Goal: Submit feedback/report problem

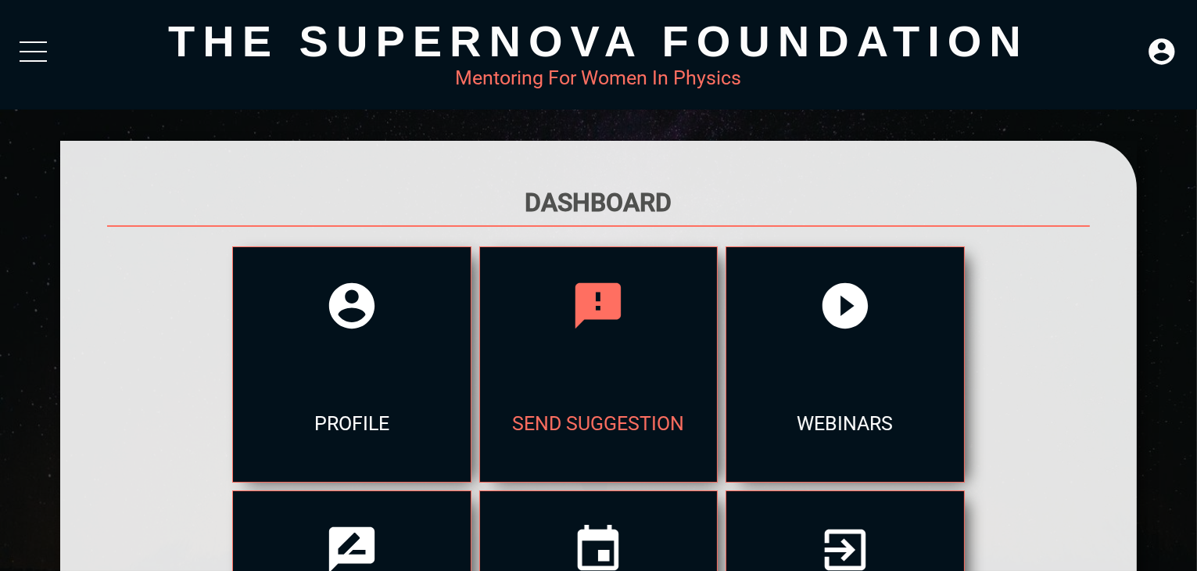
click at [677, 392] on div "send suggestion" at bounding box center [598, 422] width 237 height 117
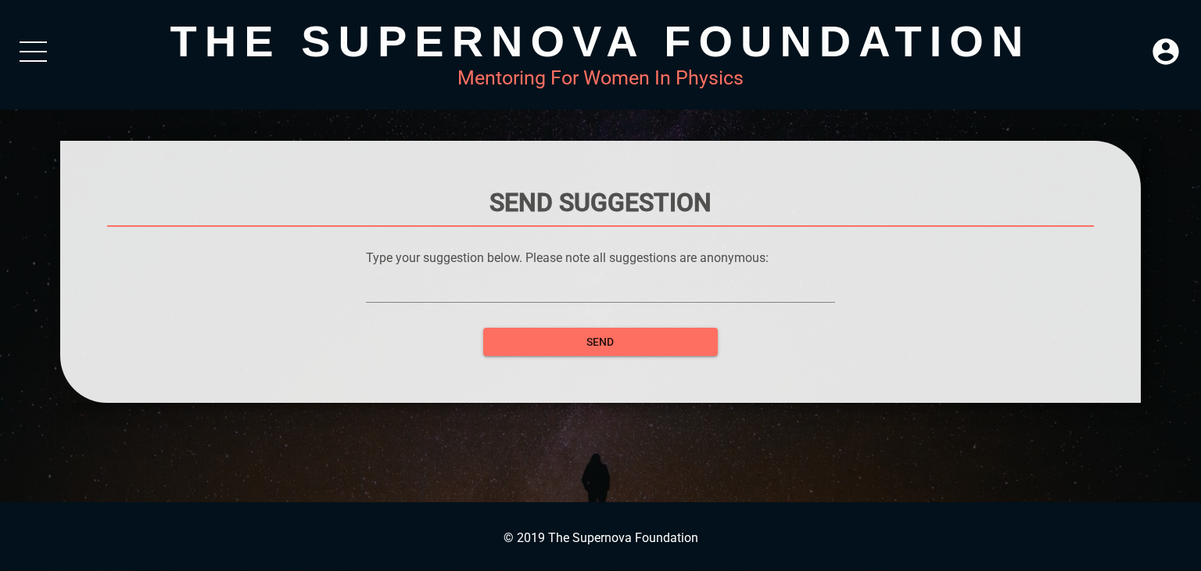
click at [2, 60] on div "The Supernova Foundation Mentoring For Women In Physics" at bounding box center [600, 54] width 1201 height 109
click at [41, 66] on div at bounding box center [33, 55] width 27 height 28
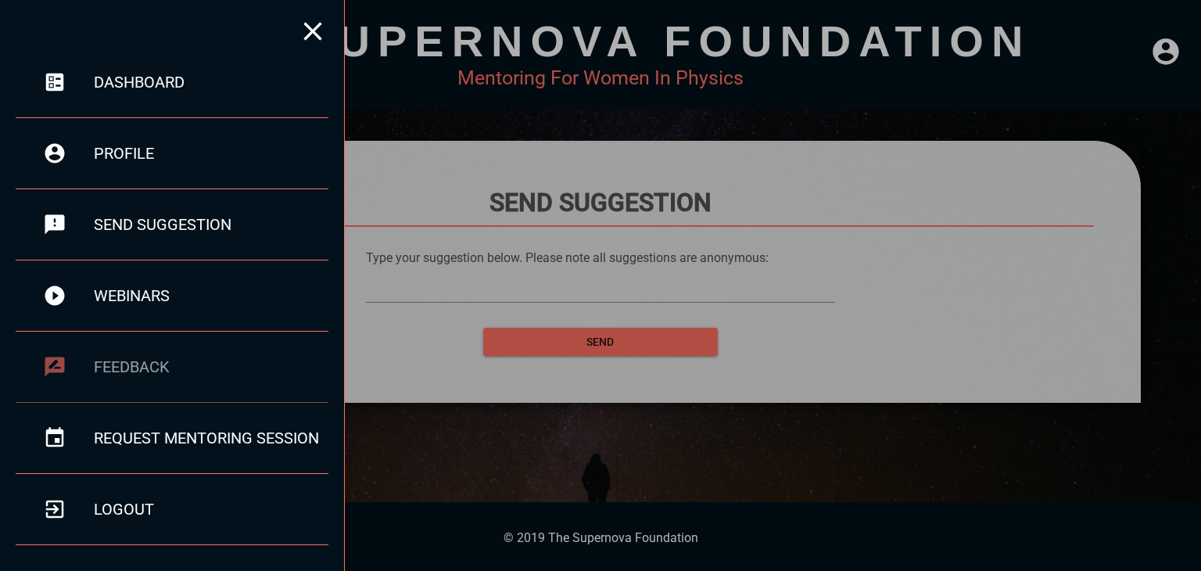
click at [162, 373] on div "feedback" at bounding box center [211, 366] width 235 height 19
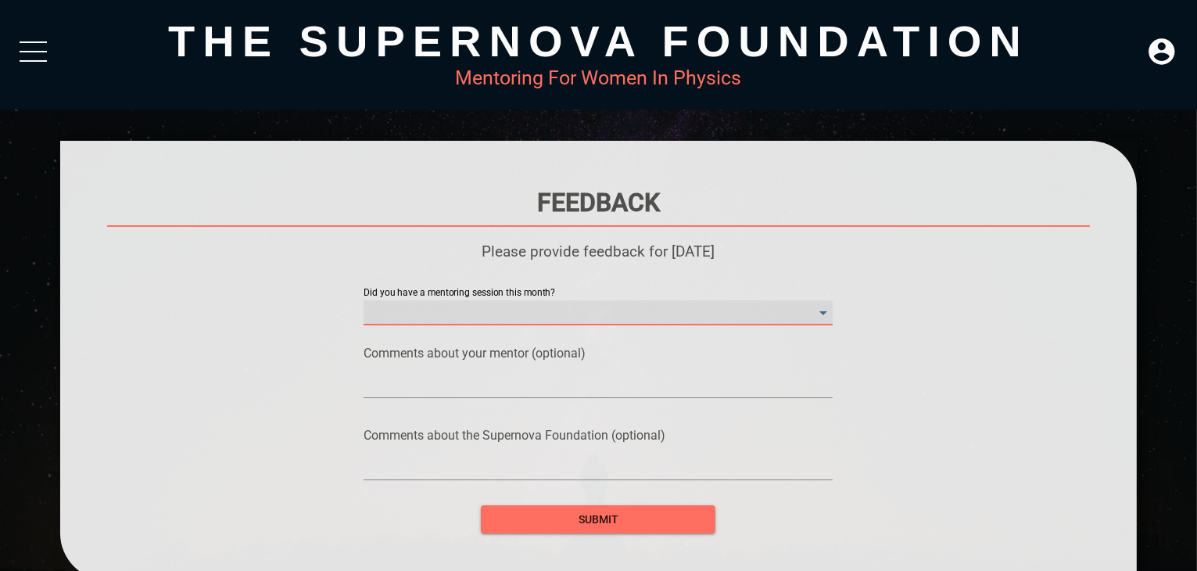
click at [582, 321] on month\? "​" at bounding box center [598, 312] width 469 height 25
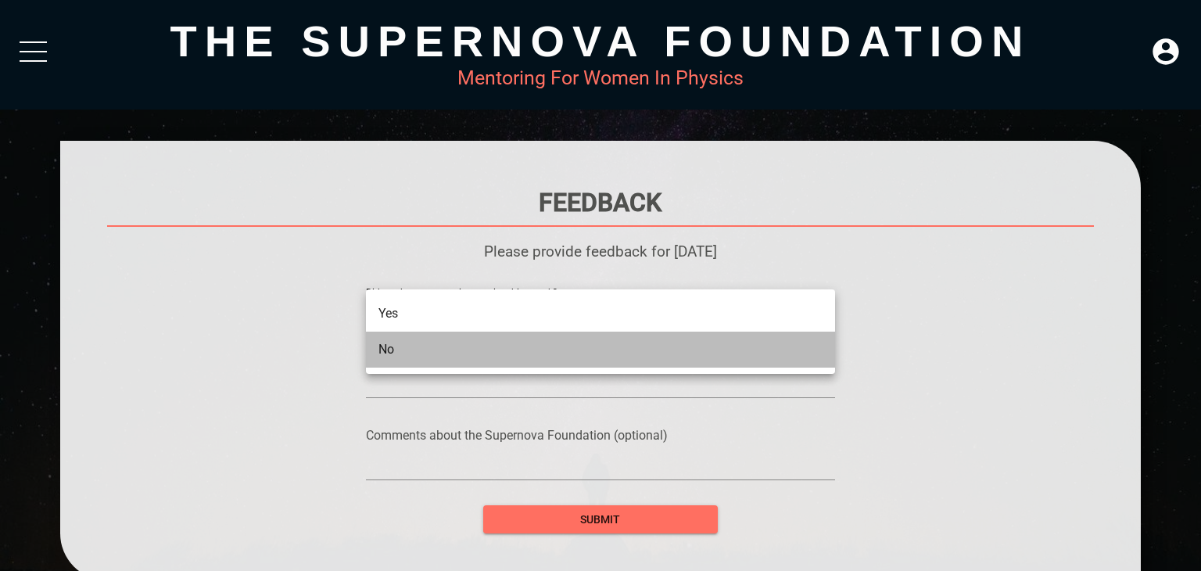
click at [525, 353] on li "No" at bounding box center [600, 349] width 469 height 36
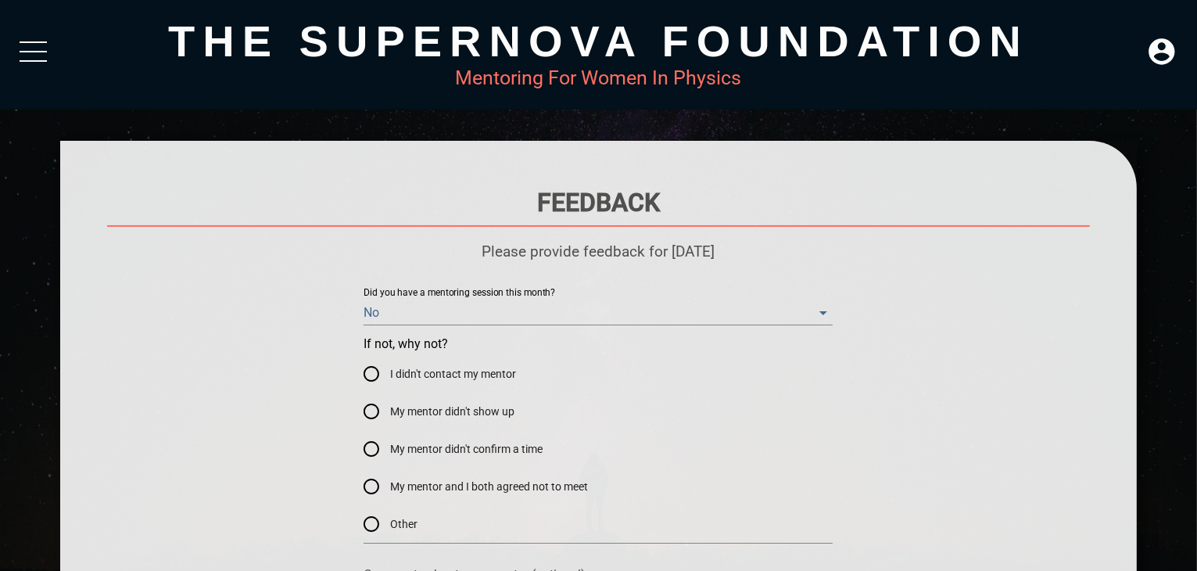
click at [446, 445] on span "My mentor didn't confirm a time" at bounding box center [466, 449] width 152 height 16
click at [390, 445] on input "My mentor didn't confirm a time" at bounding box center [372, 449] width 38 height 38
radio input "true"
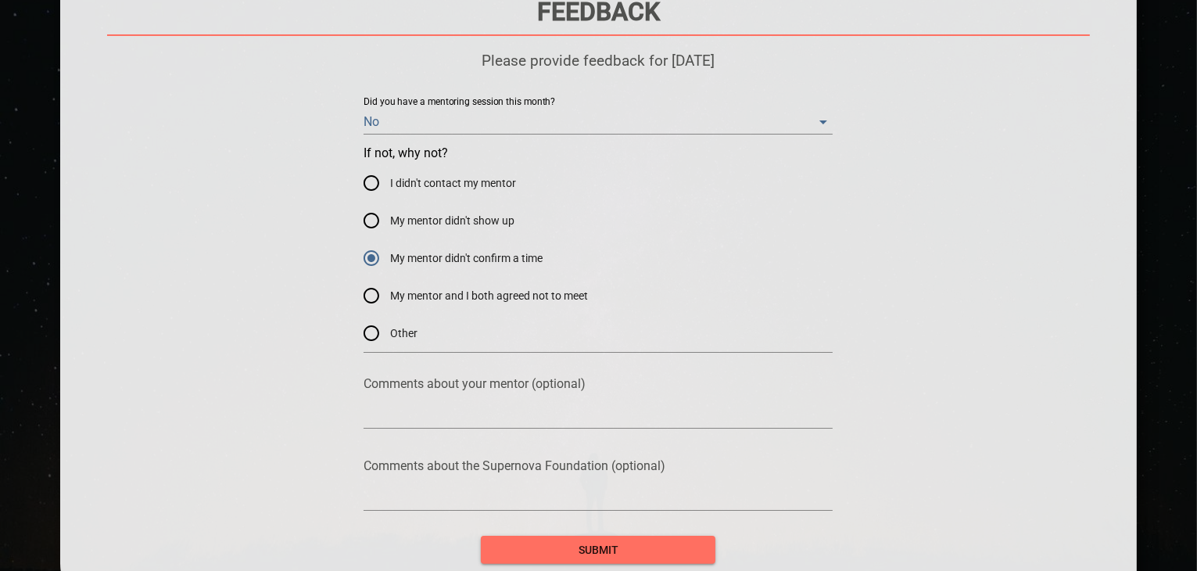
scroll to position [331, 0]
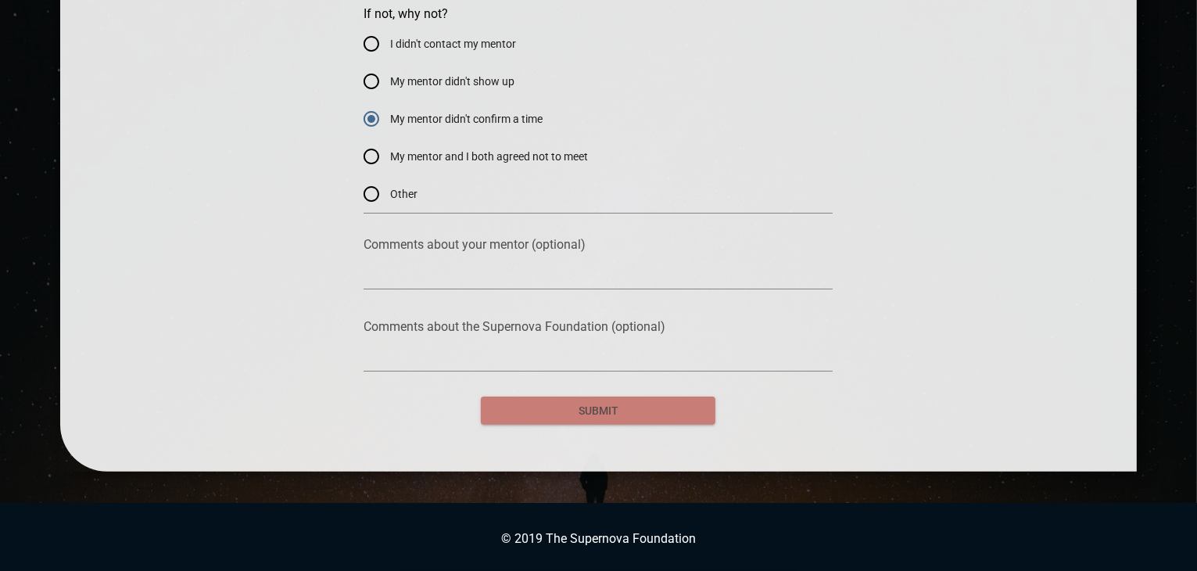
click at [613, 413] on span "submit" at bounding box center [598, 411] width 210 height 20
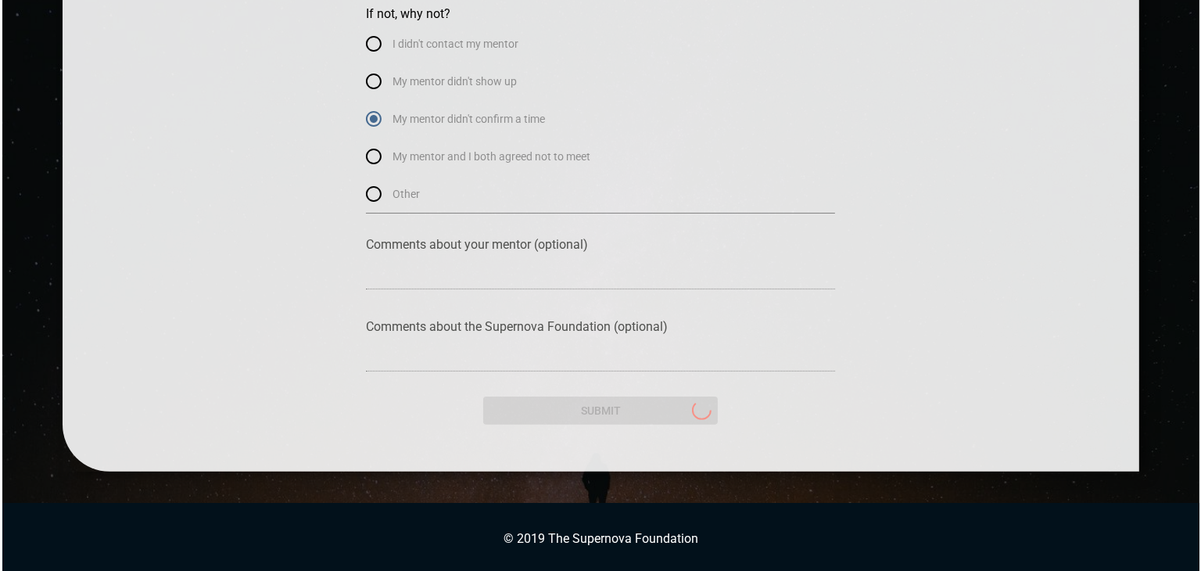
scroll to position [0, 0]
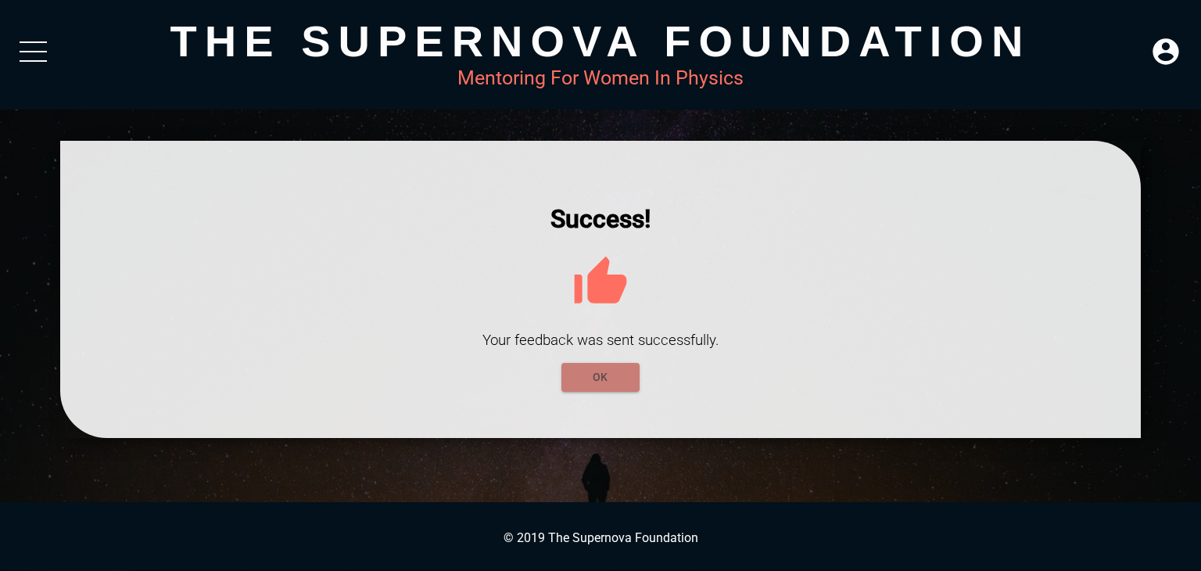
click at [605, 367] on button "OK" at bounding box center [600, 377] width 78 height 29
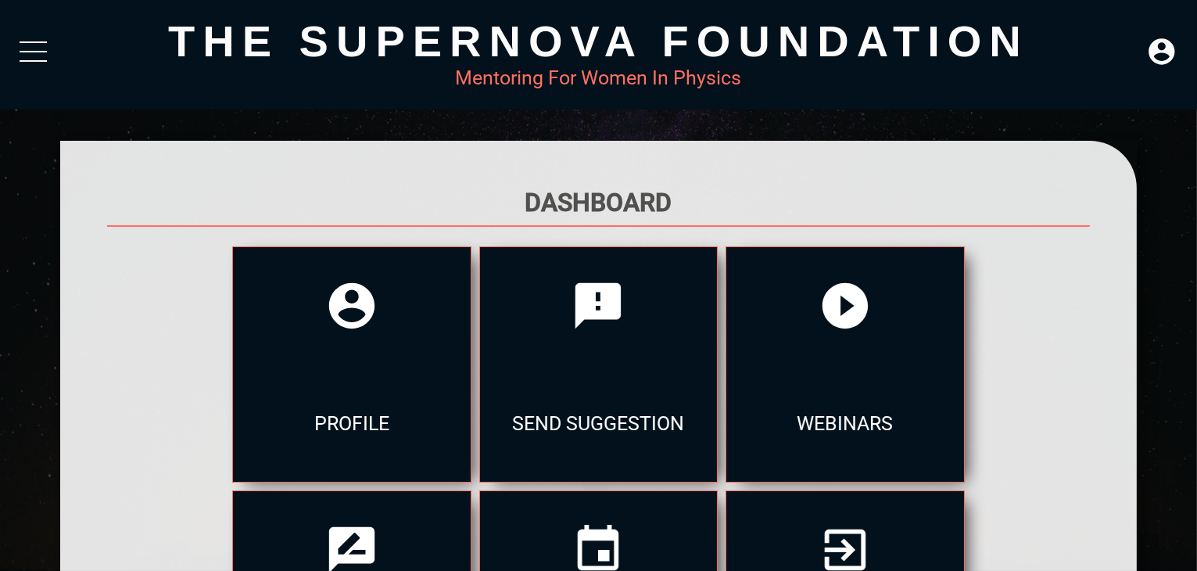
click at [605, 367] on div "send suggestion" at bounding box center [598, 422] width 237 height 117
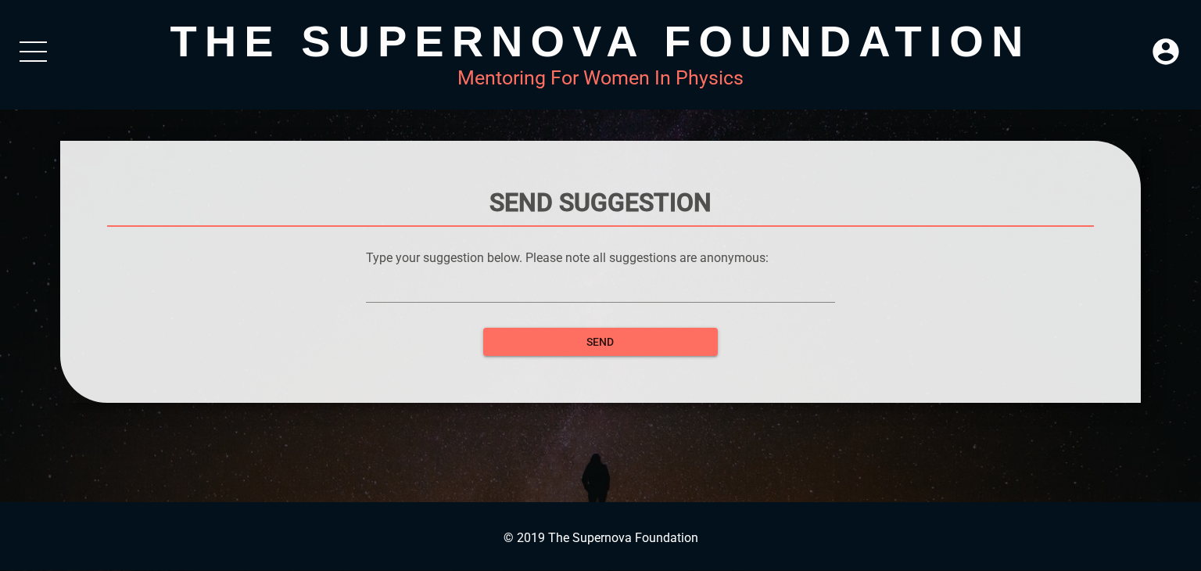
click at [31, 60] on div at bounding box center [33, 61] width 27 height 2
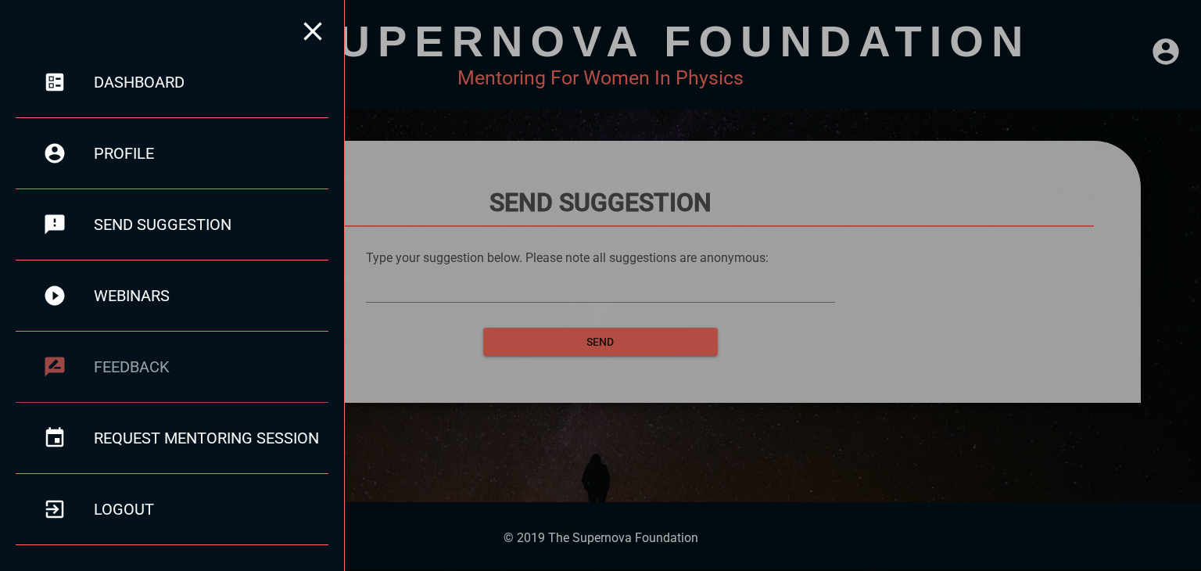
click at [159, 364] on div "feedback" at bounding box center [211, 366] width 235 height 19
